Goal: Task Accomplishment & Management: Use online tool/utility

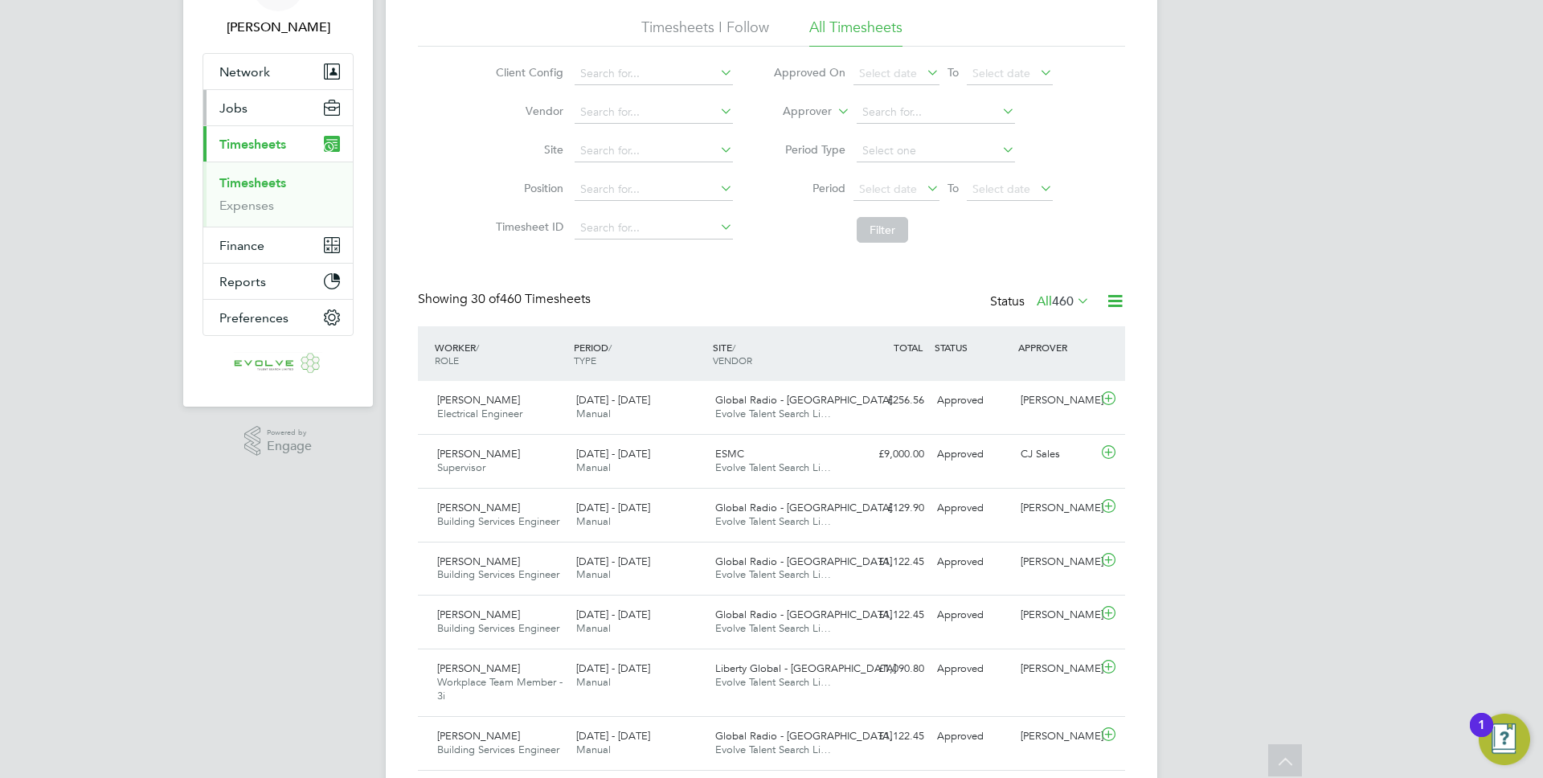
click at [223, 96] on button "Jobs" at bounding box center [278, 107] width 150 height 35
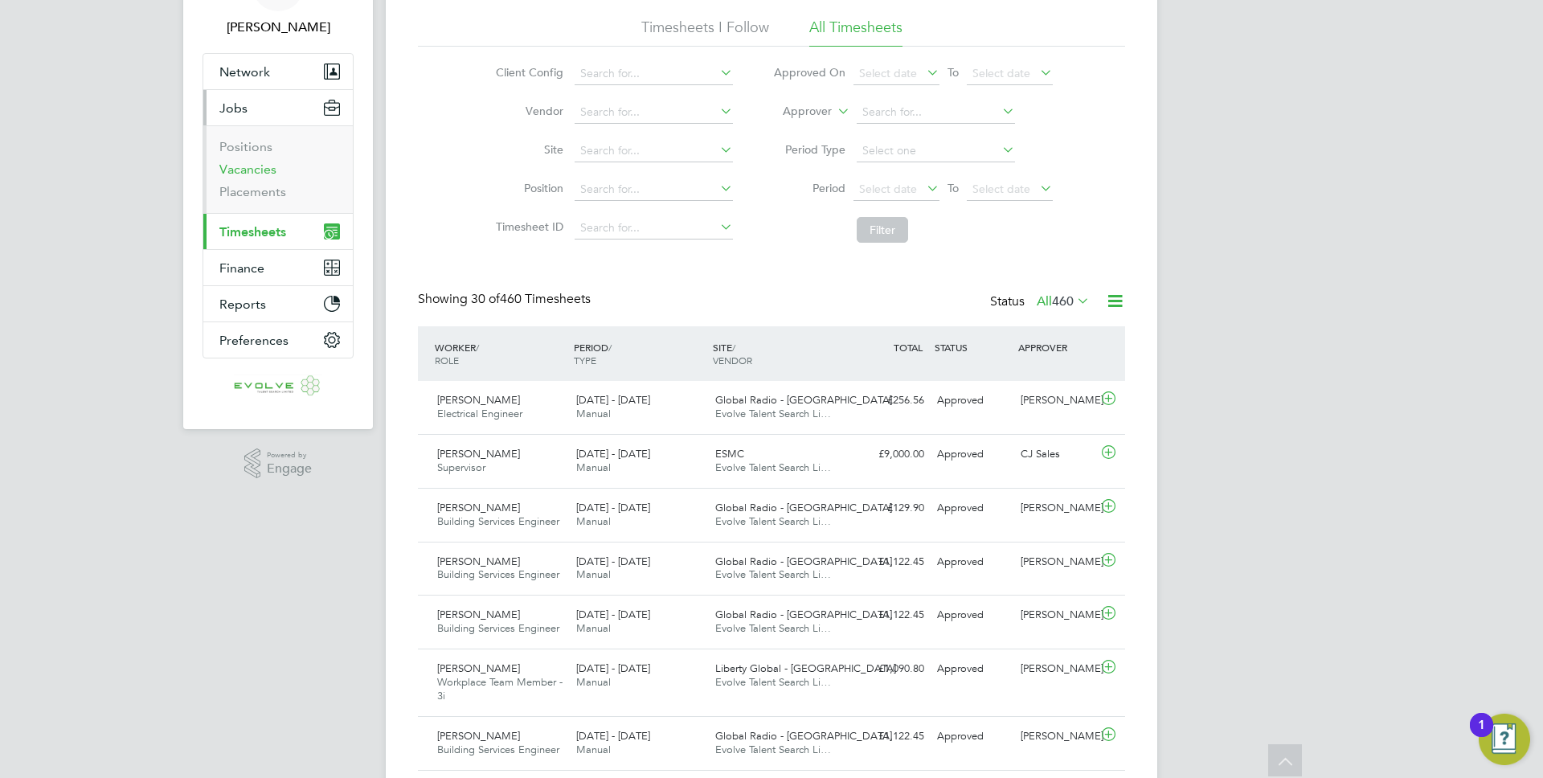
click at [264, 166] on link "Vacancies" at bounding box center [247, 169] width 57 height 15
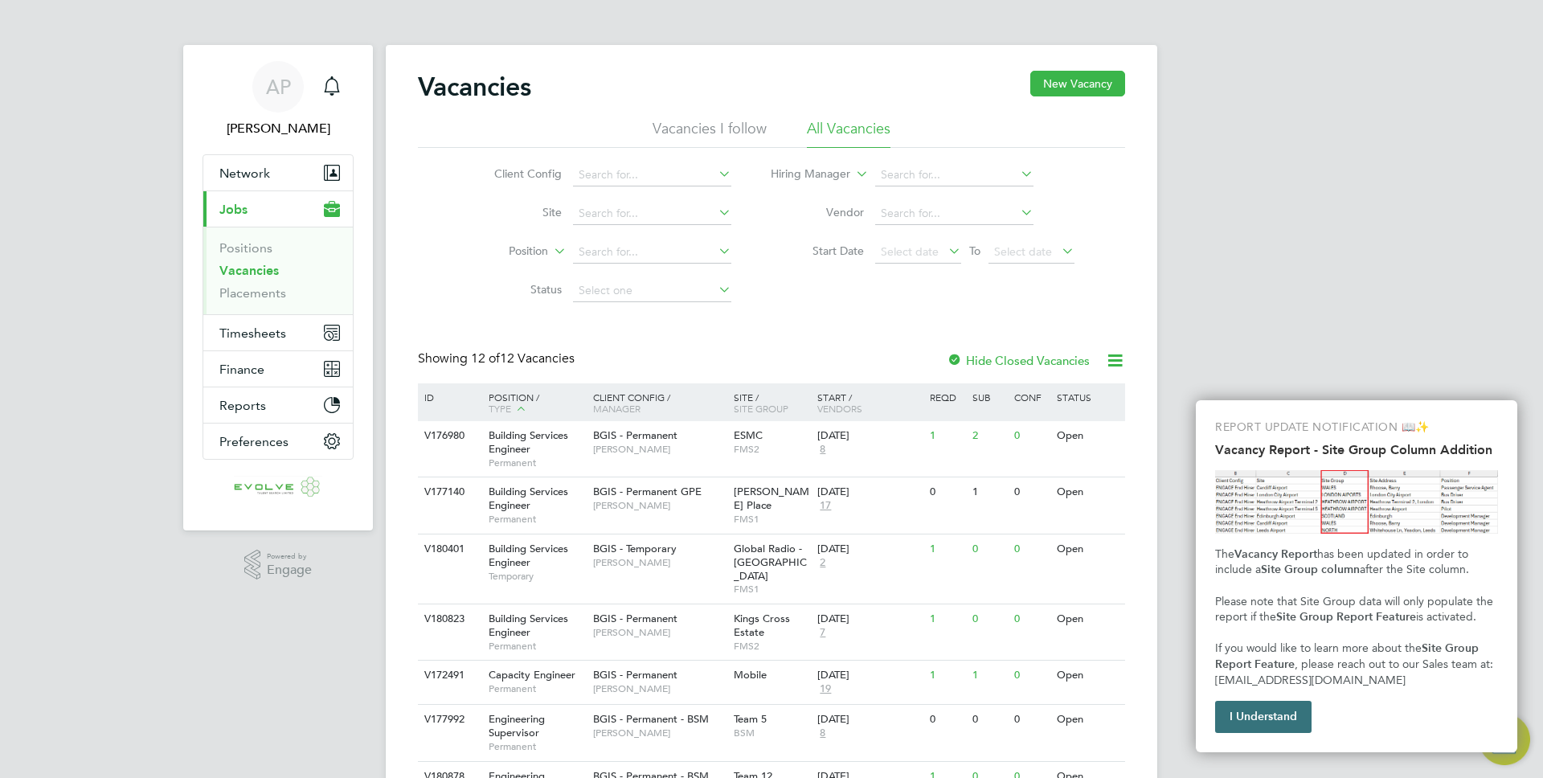
click at [1260, 720] on button "I Understand" at bounding box center [1264, 717] width 96 height 32
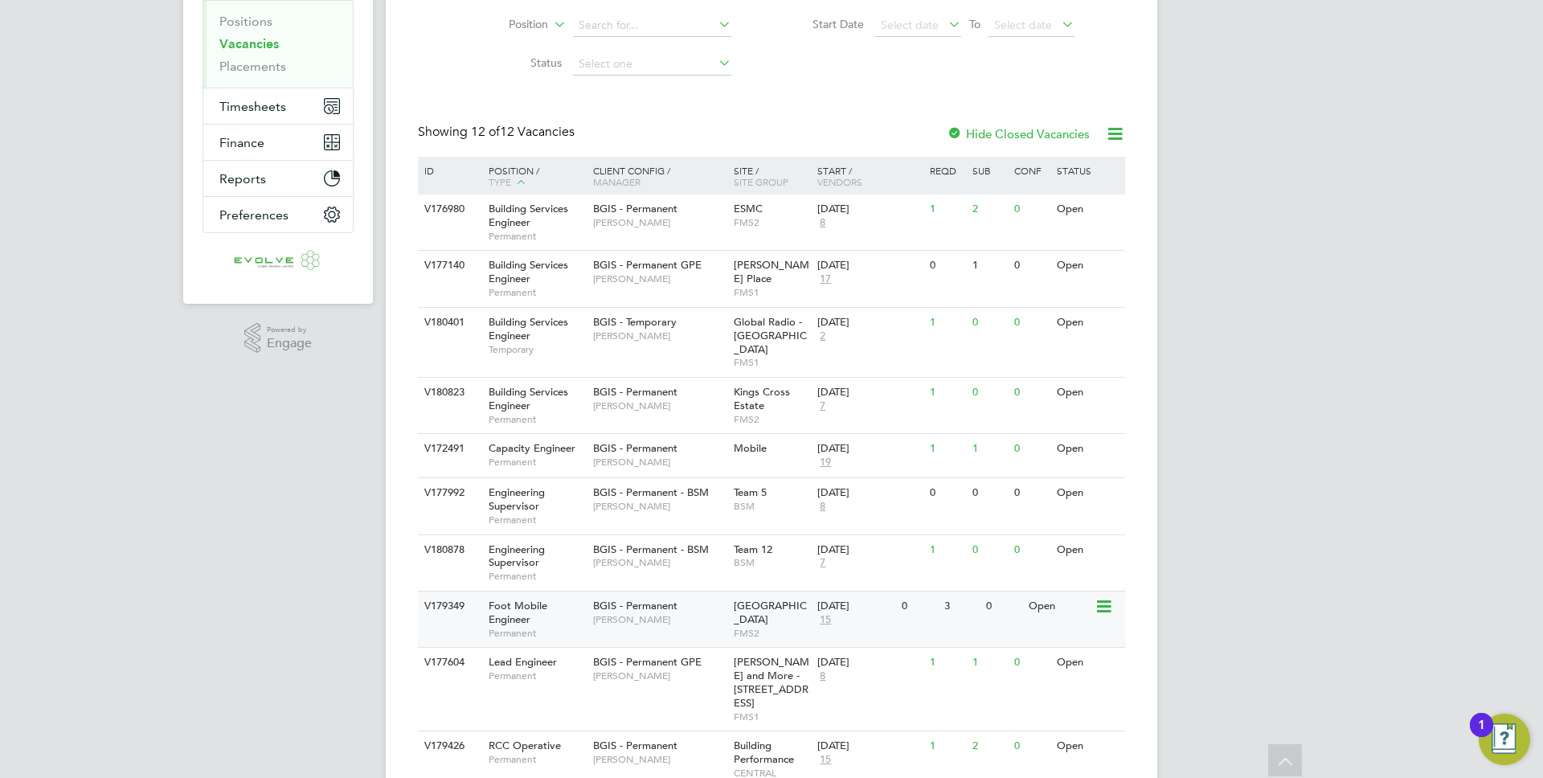
click at [543, 627] on span "Permanent" at bounding box center [537, 633] width 96 height 13
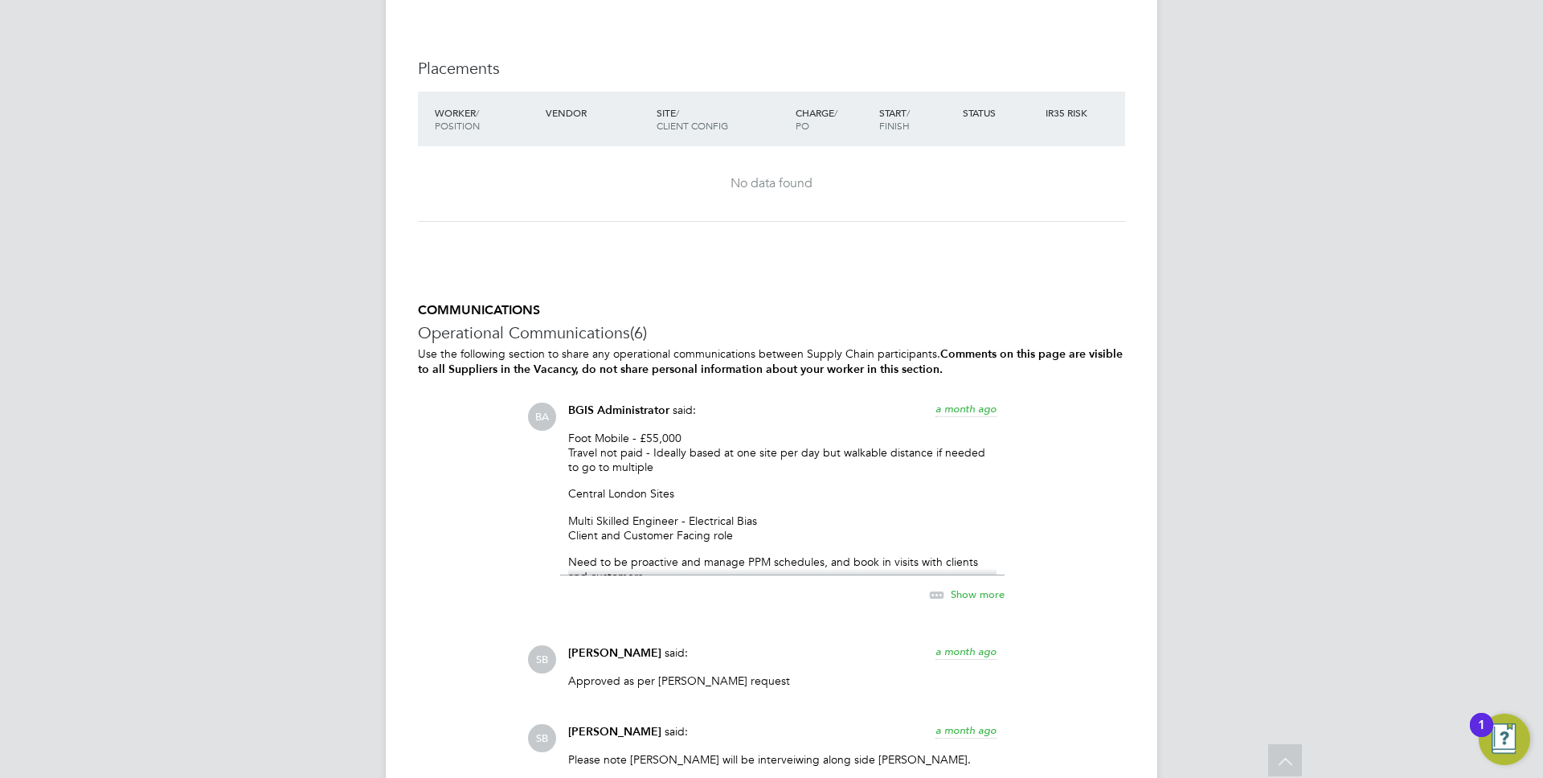
scroll to position [2439, 0]
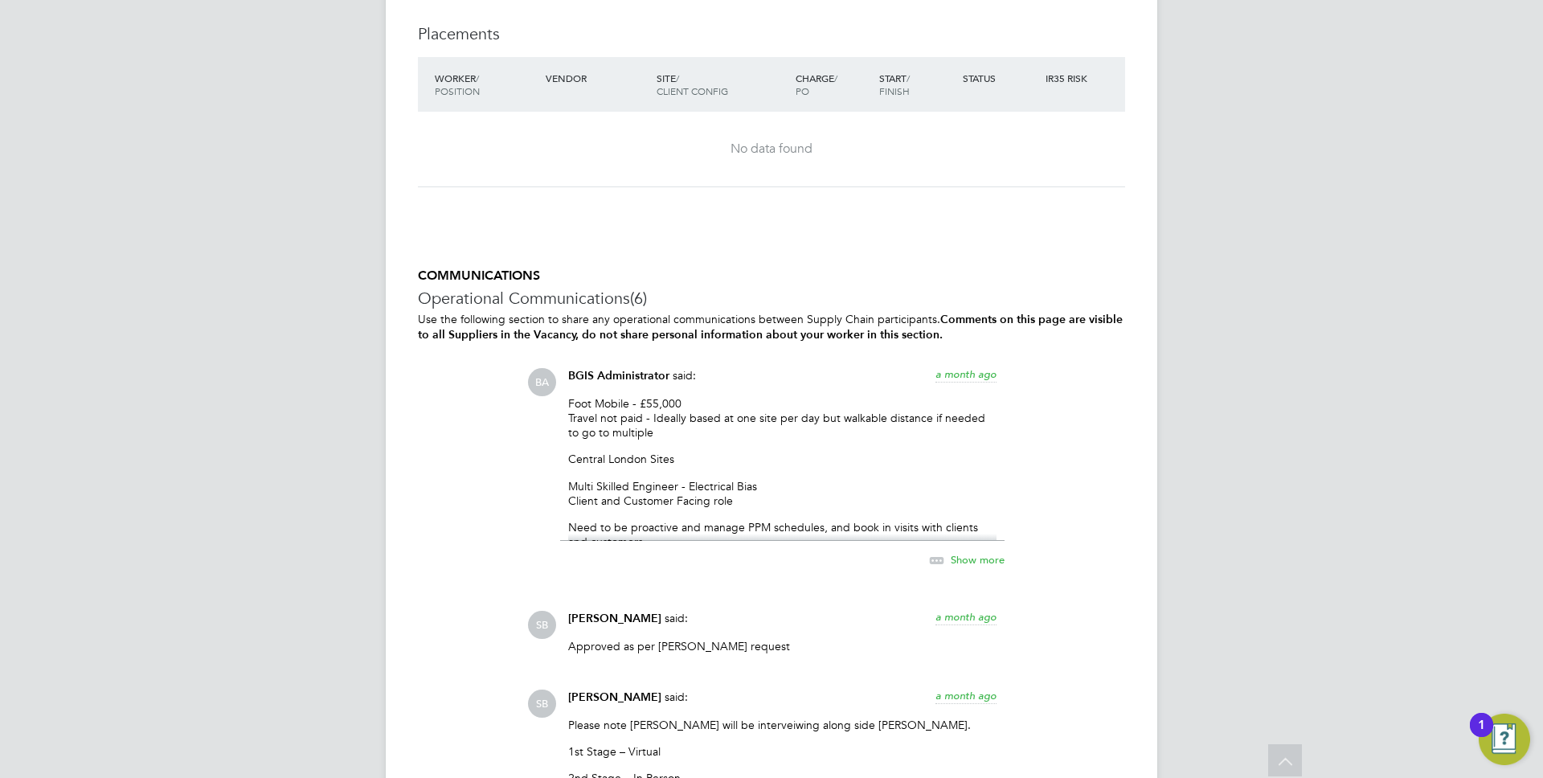
click at [960, 568] on div "Show more" at bounding box center [950, 561] width 110 height 20
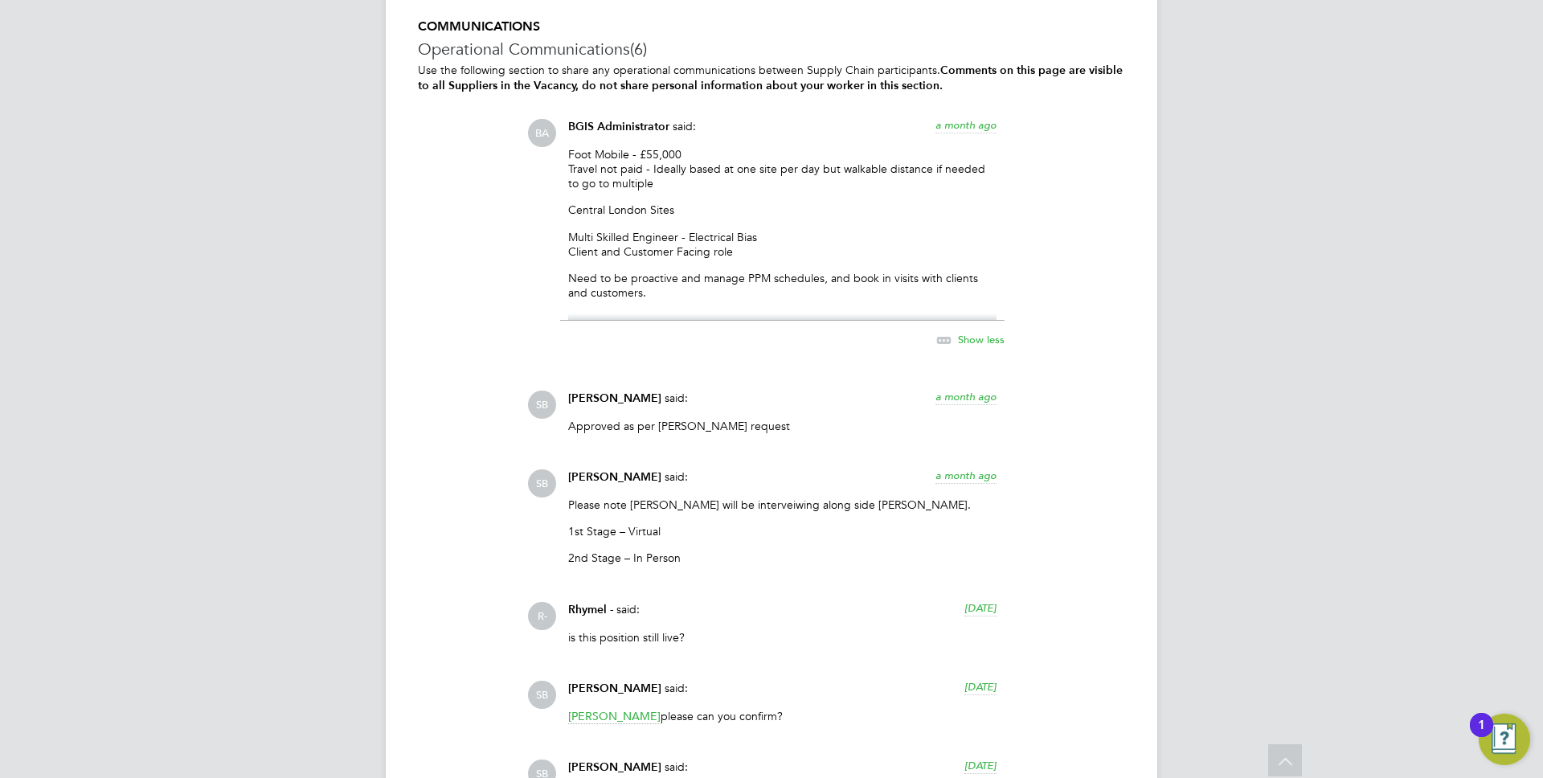
scroll to position [2986, 0]
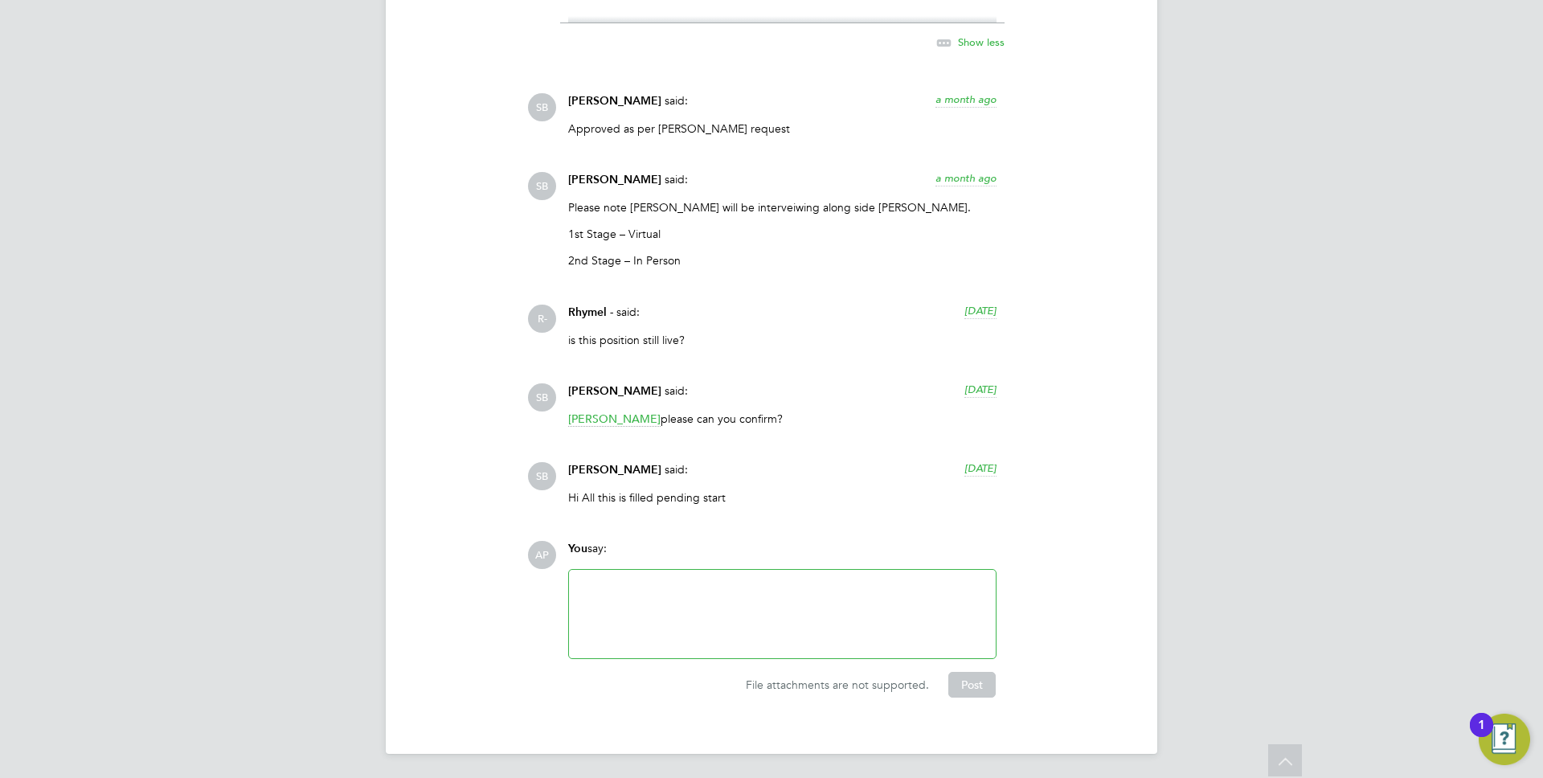
click at [960, 457] on div "BA BGIS Administrator said: a month ago Foot Mobile - £55,000 Travel not paid -…" at bounding box center [826, 169] width 598 height 695
click at [959, 460] on div "BA BGIS Administrator said: a month ago Foot Mobile - £55,000 Travel not paid -…" at bounding box center [826, 169] width 598 height 695
click at [965, 461] on span "11 days ago" at bounding box center [981, 468] width 32 height 14
click at [959, 461] on span "12 Sep 2025, 14:41" at bounding box center [966, 468] width 61 height 14
click at [1072, 481] on div "SB Sasha Baird said: 11 days ago Hi All this is filled pending start Show more" at bounding box center [826, 489] width 598 height 55
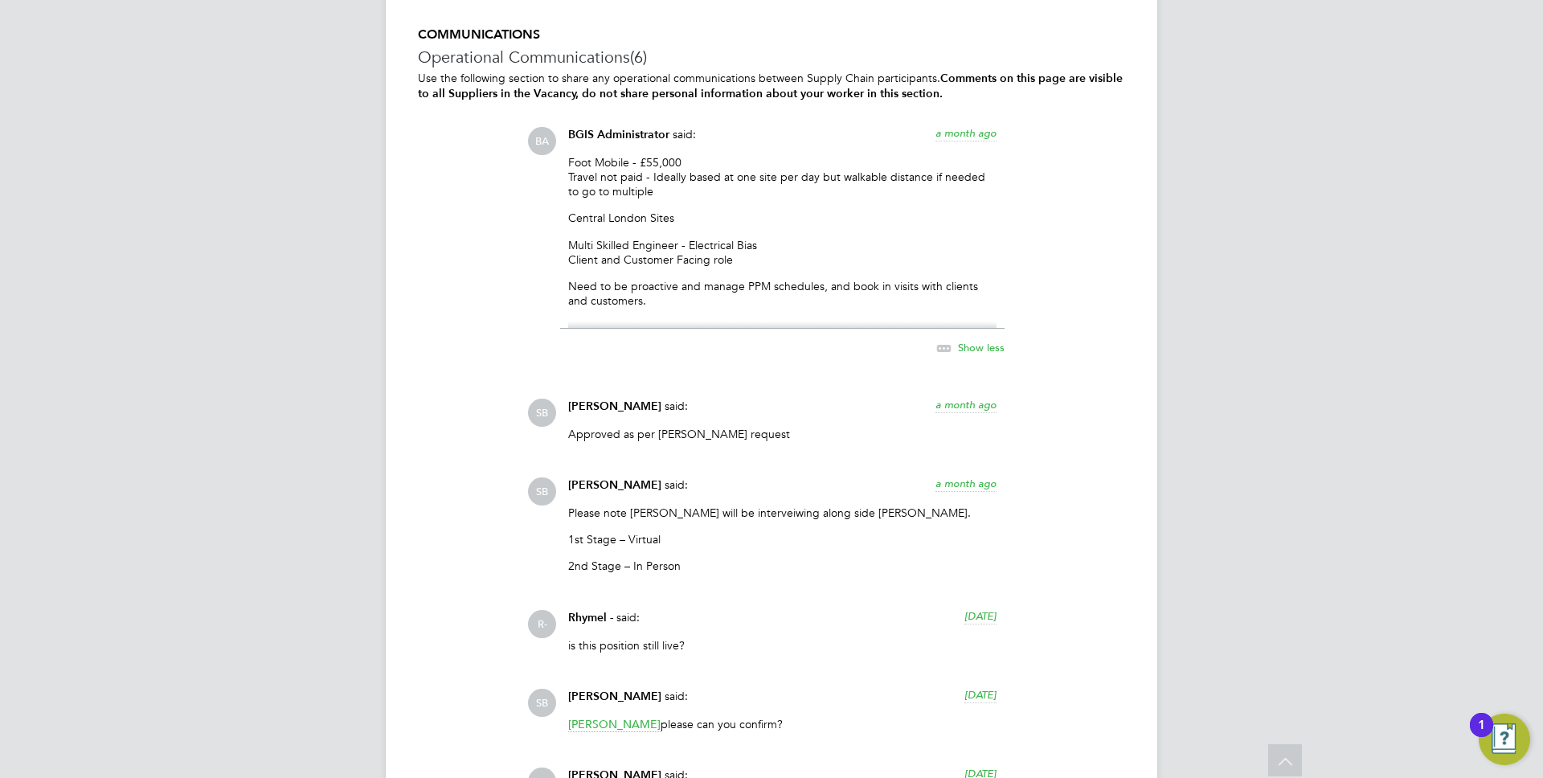
scroll to position [2679, 0]
